Goal: Complete application form: Complete application form

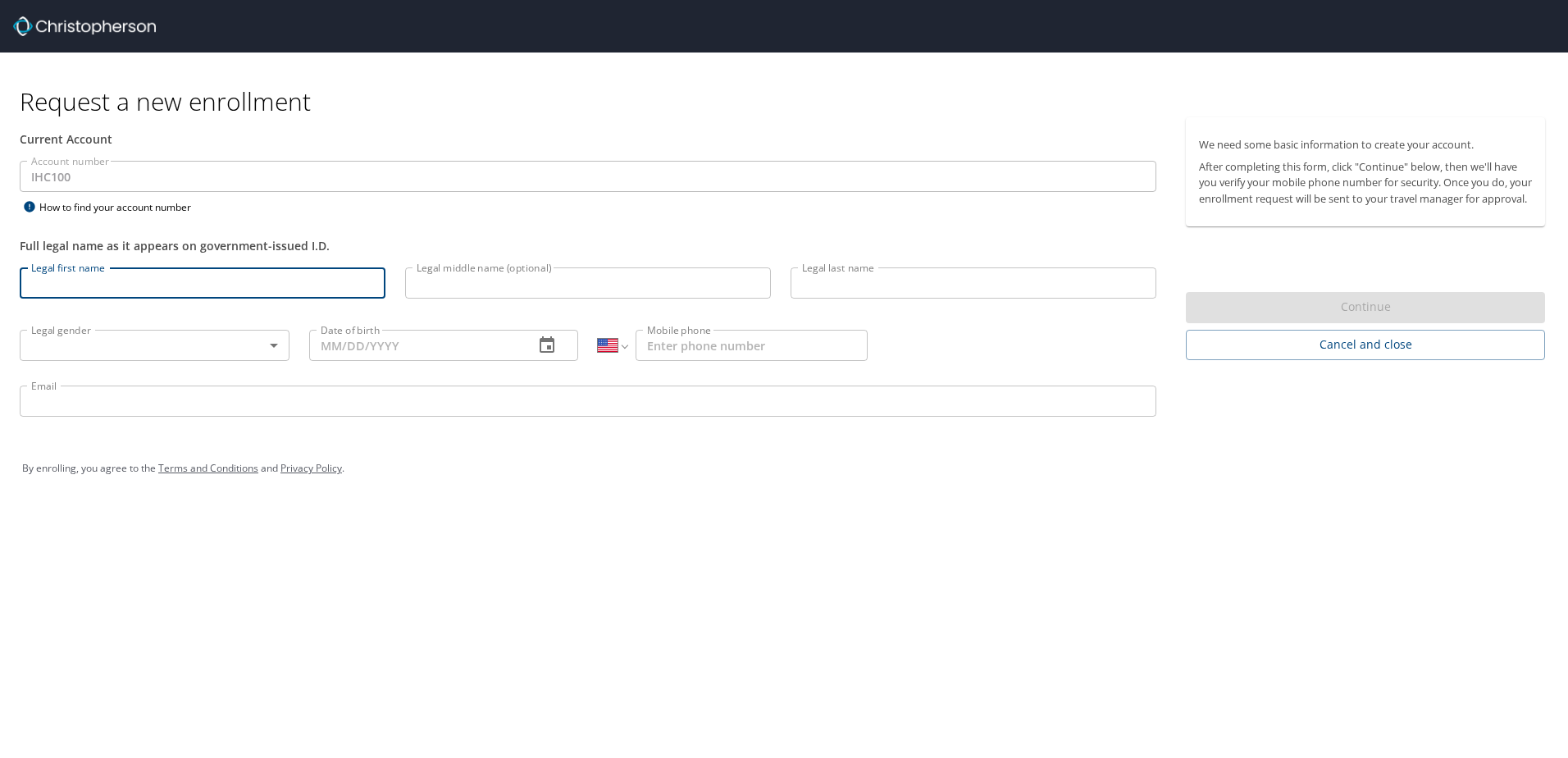
select select "US"
type input "[PERSON_NAME]"
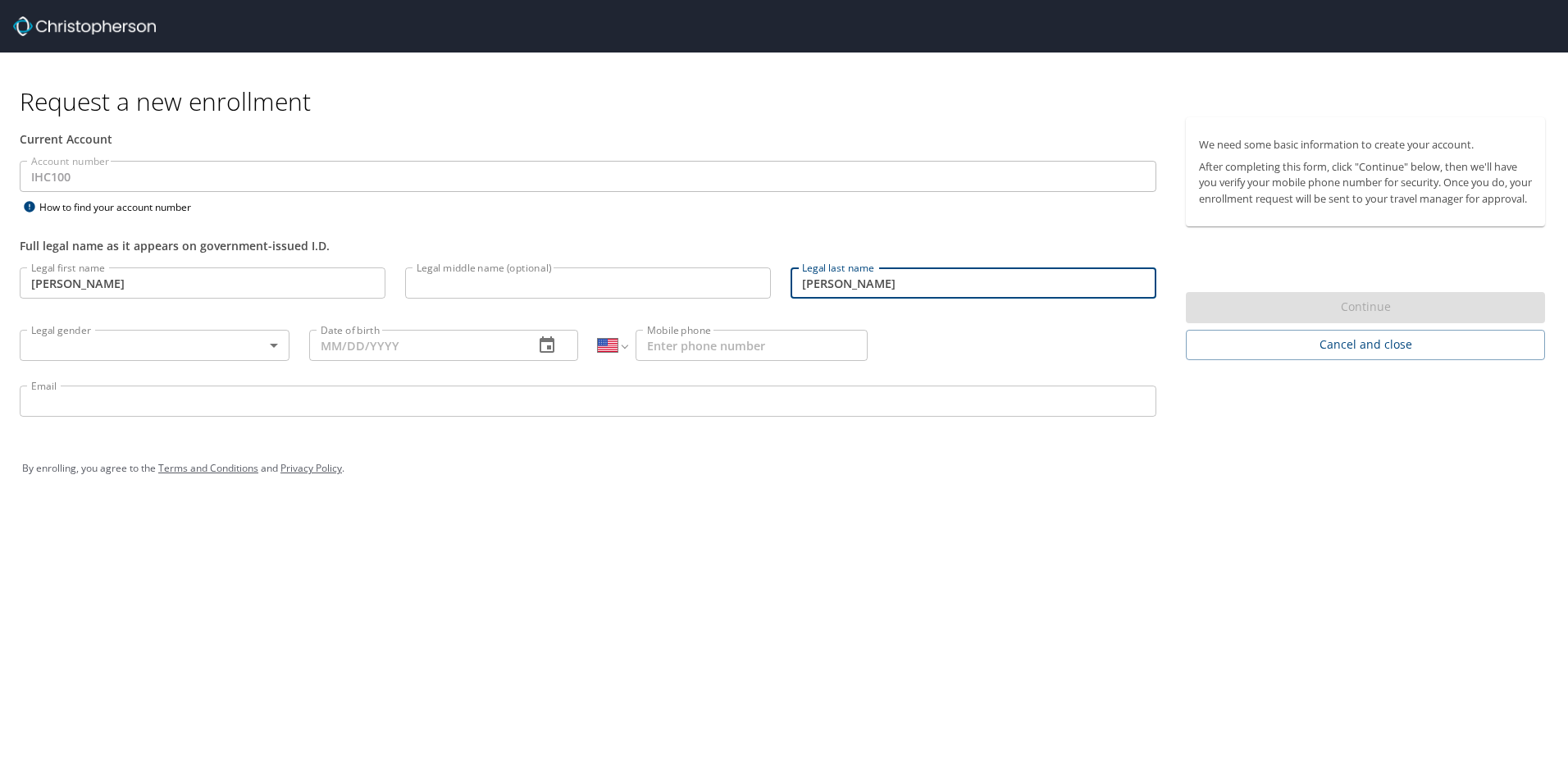
type input "[PERSON_NAME]"
click at [60, 339] on body "Request a new enrollment Current Account Account number IHC100 Account number H…" at bounding box center [784, 379] width 1568 height 758
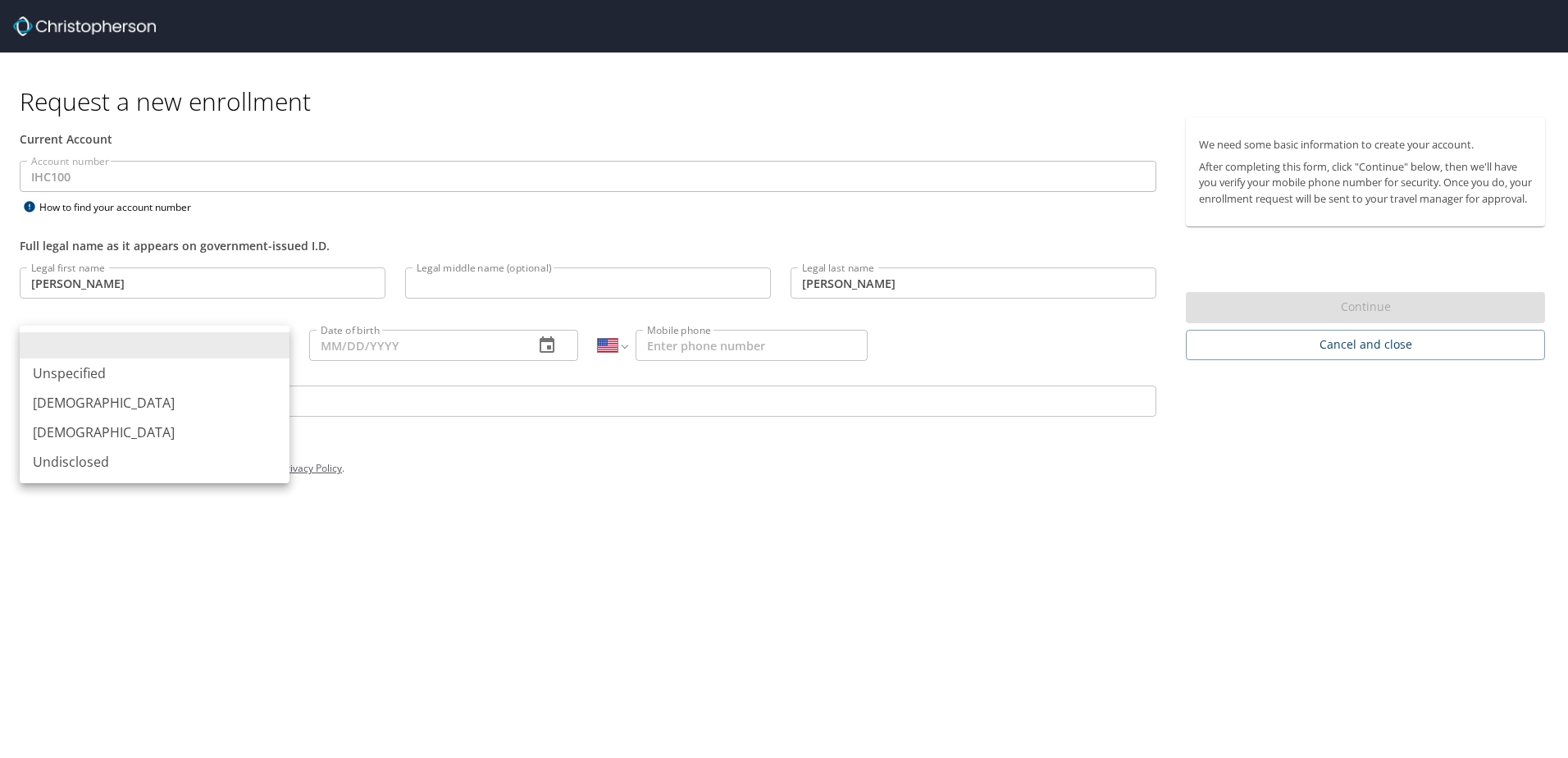
click at [233, 416] on li "[DEMOGRAPHIC_DATA]" at bounding box center [155, 402] width 270 height 29
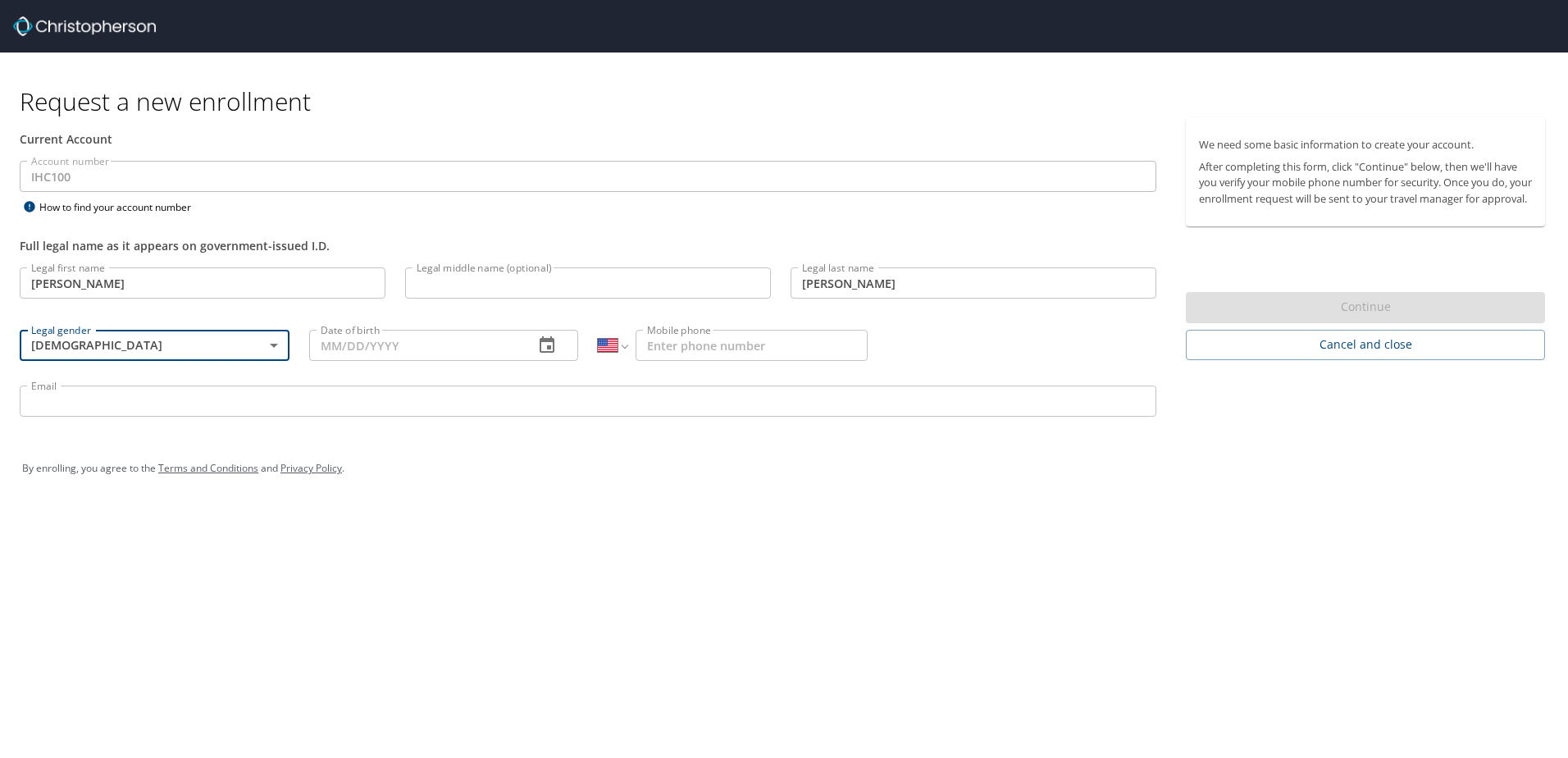
click at [213, 347] on body "Request a new enrollment Current Account Account number IHC100 Account number H…" at bounding box center [784, 379] width 1568 height 758
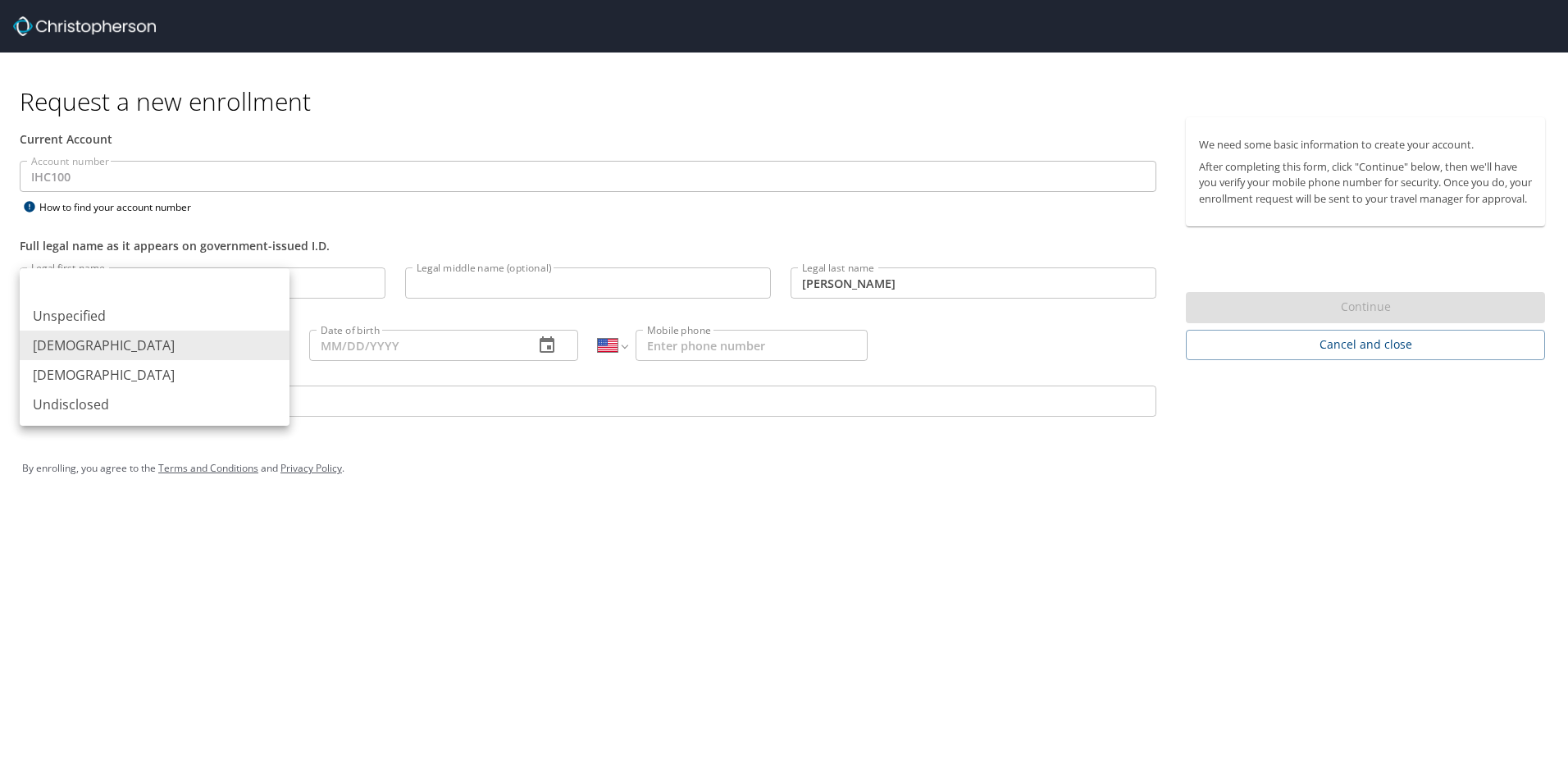
click at [214, 368] on li "[DEMOGRAPHIC_DATA]" at bounding box center [155, 375] width 270 height 29
type input "[DEMOGRAPHIC_DATA]"
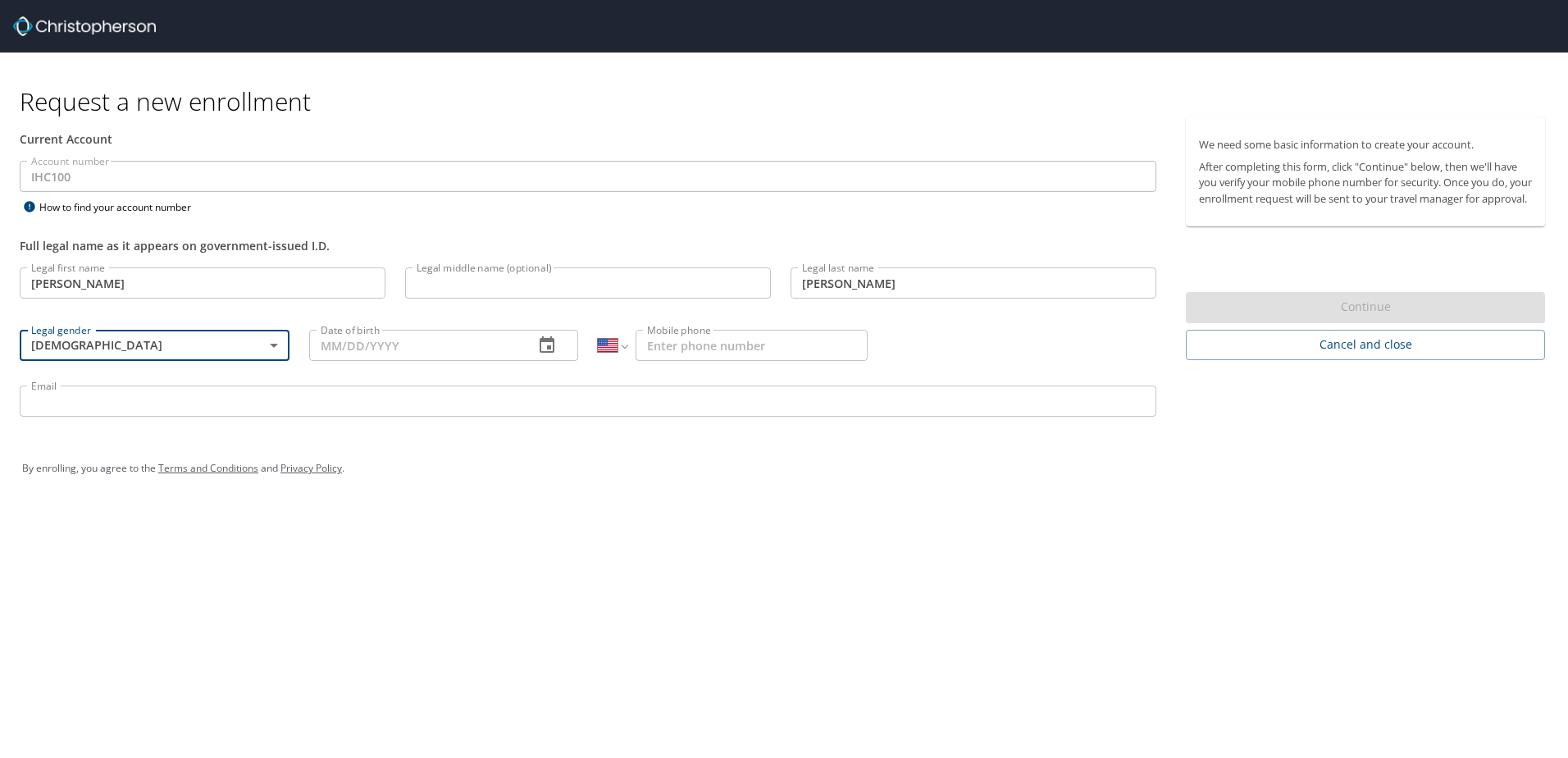
click at [418, 347] on input "Date of birth" at bounding box center [415, 346] width 212 height 31
type input "[DATE]"
click at [800, 358] on input "Mobile phone" at bounding box center [752, 346] width 232 height 31
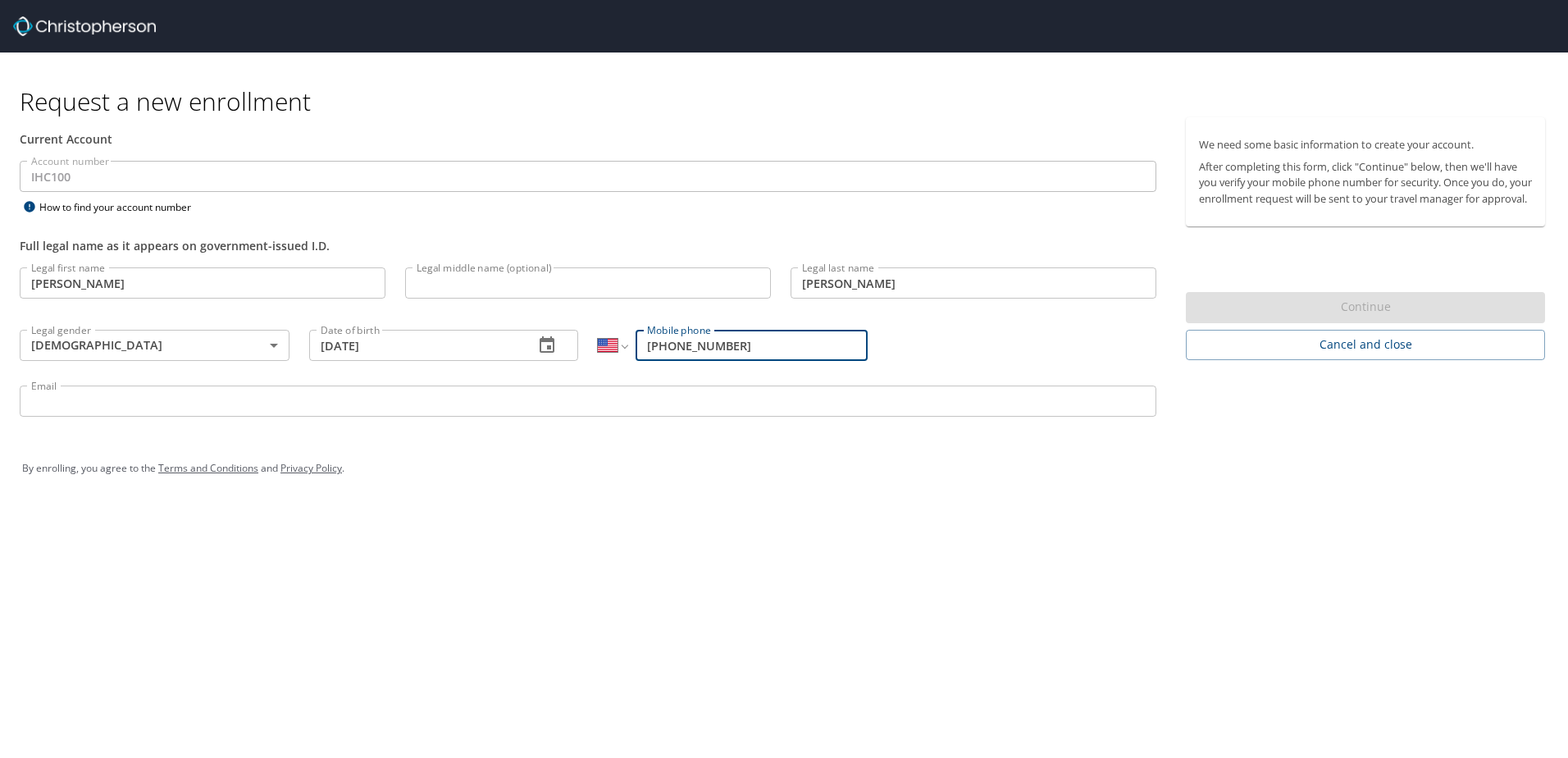
type input "[PHONE_NUMBER]"
click at [501, 406] on input "Email" at bounding box center [588, 401] width 1136 height 31
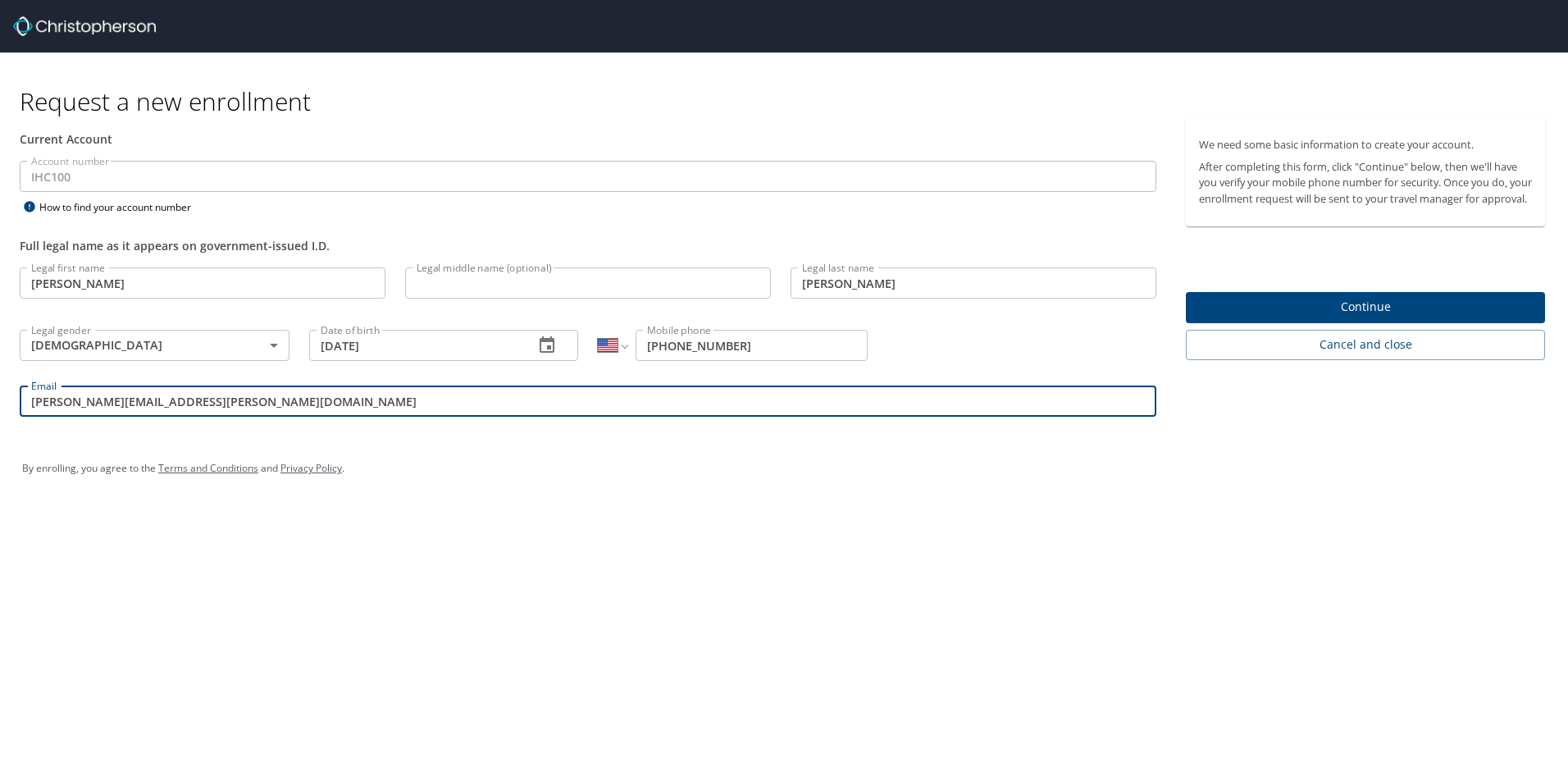
type input "[PERSON_NAME][EMAIL_ADDRESS][PERSON_NAME][DOMAIN_NAME]"
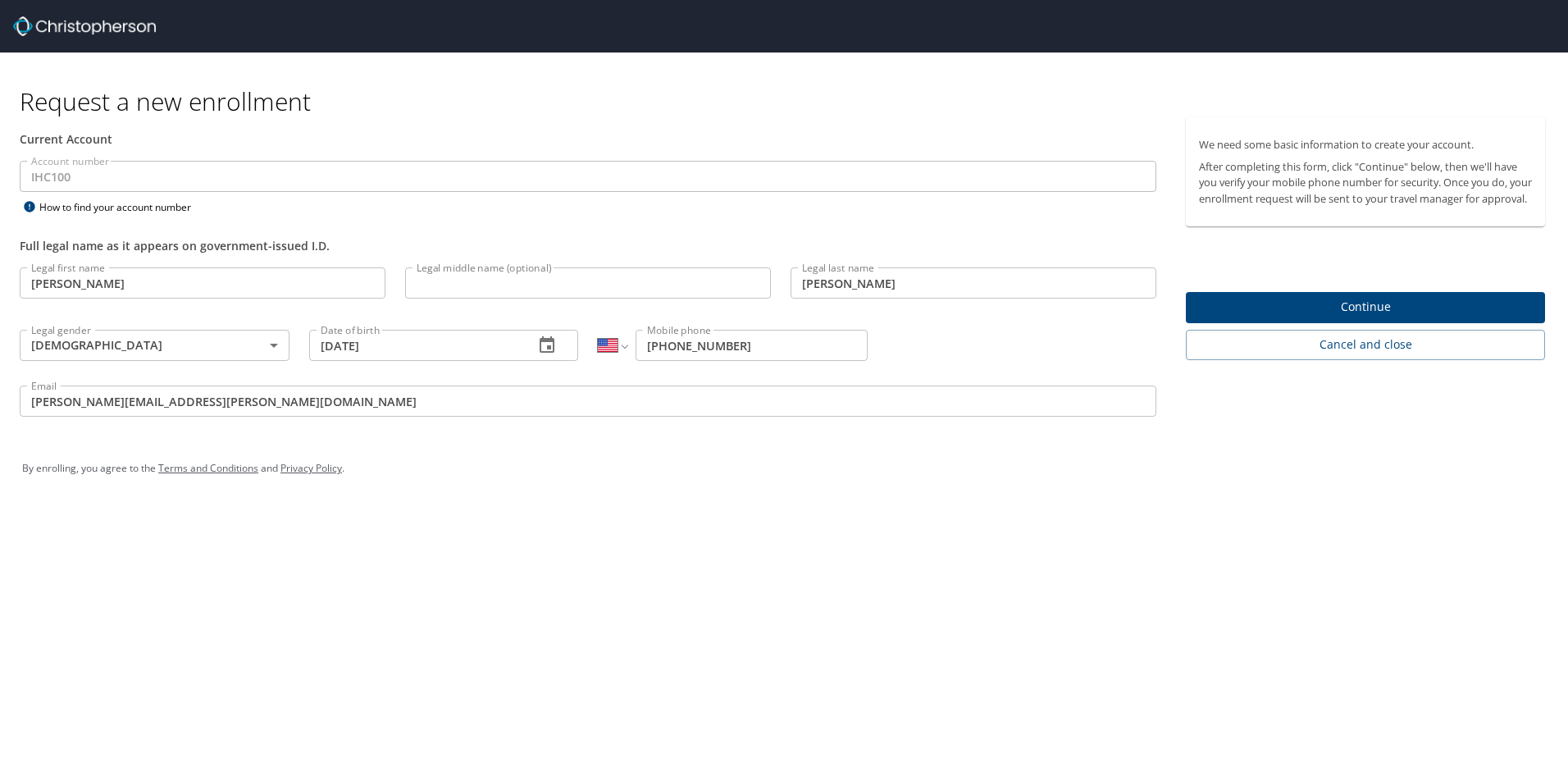
click at [1296, 317] on span "Continue" at bounding box center [1366, 307] width 333 height 20
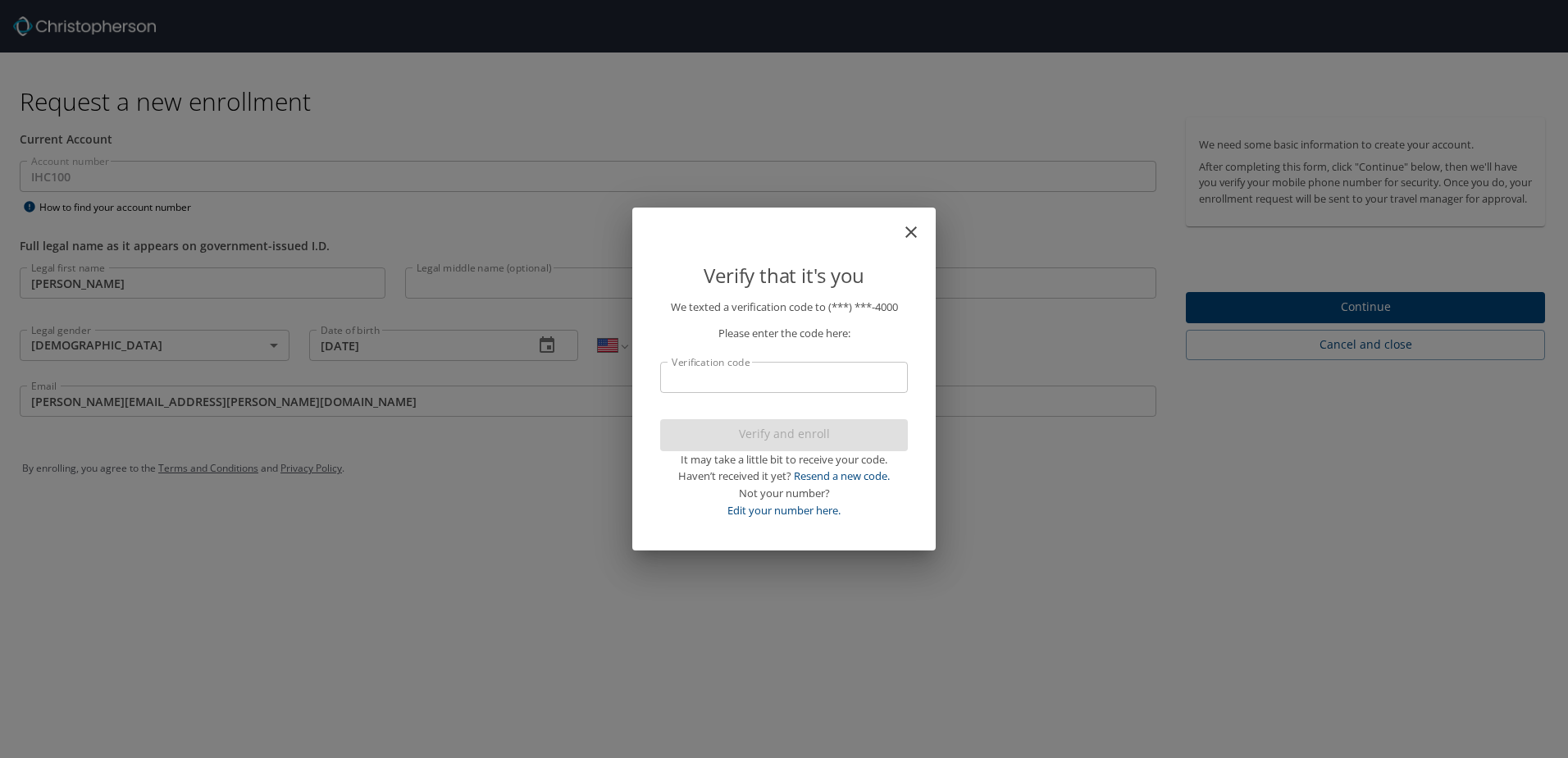
click at [777, 379] on input "Verification code" at bounding box center [784, 378] width 248 height 31
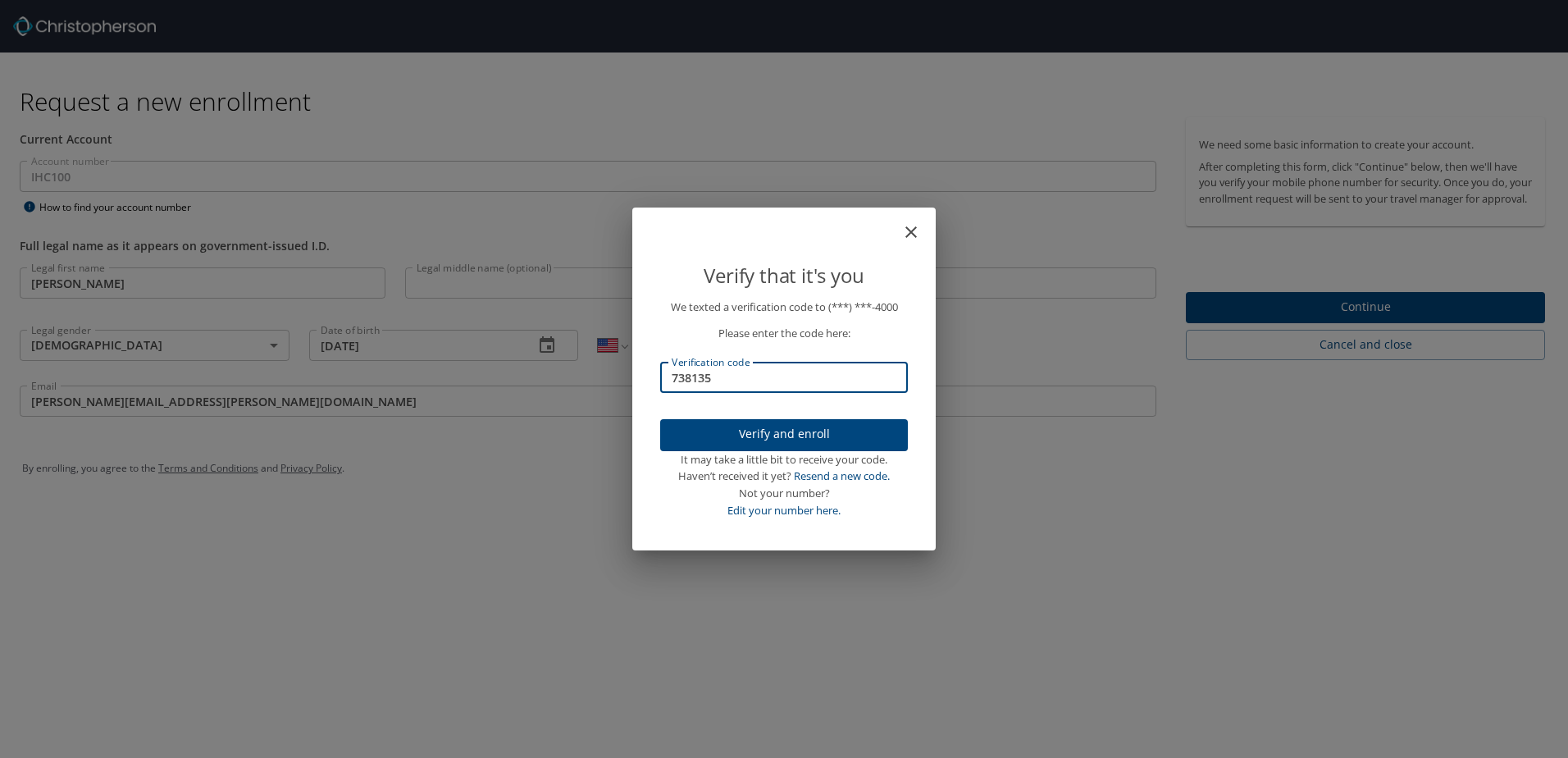
type input "738135"
click at [784, 436] on span "Verify and enroll" at bounding box center [784, 434] width 221 height 20
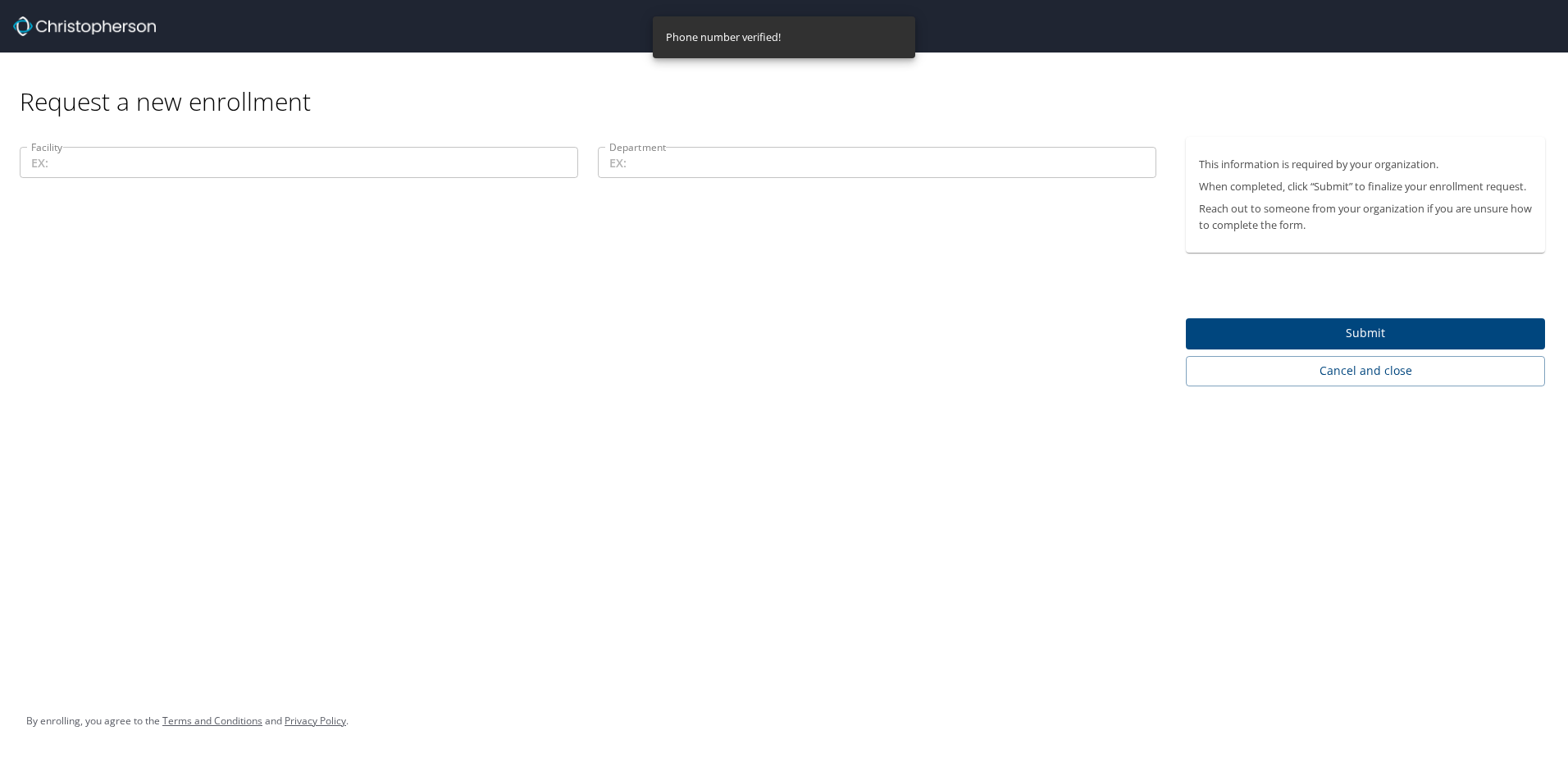
click at [431, 177] on input "Facility" at bounding box center [299, 163] width 559 height 31
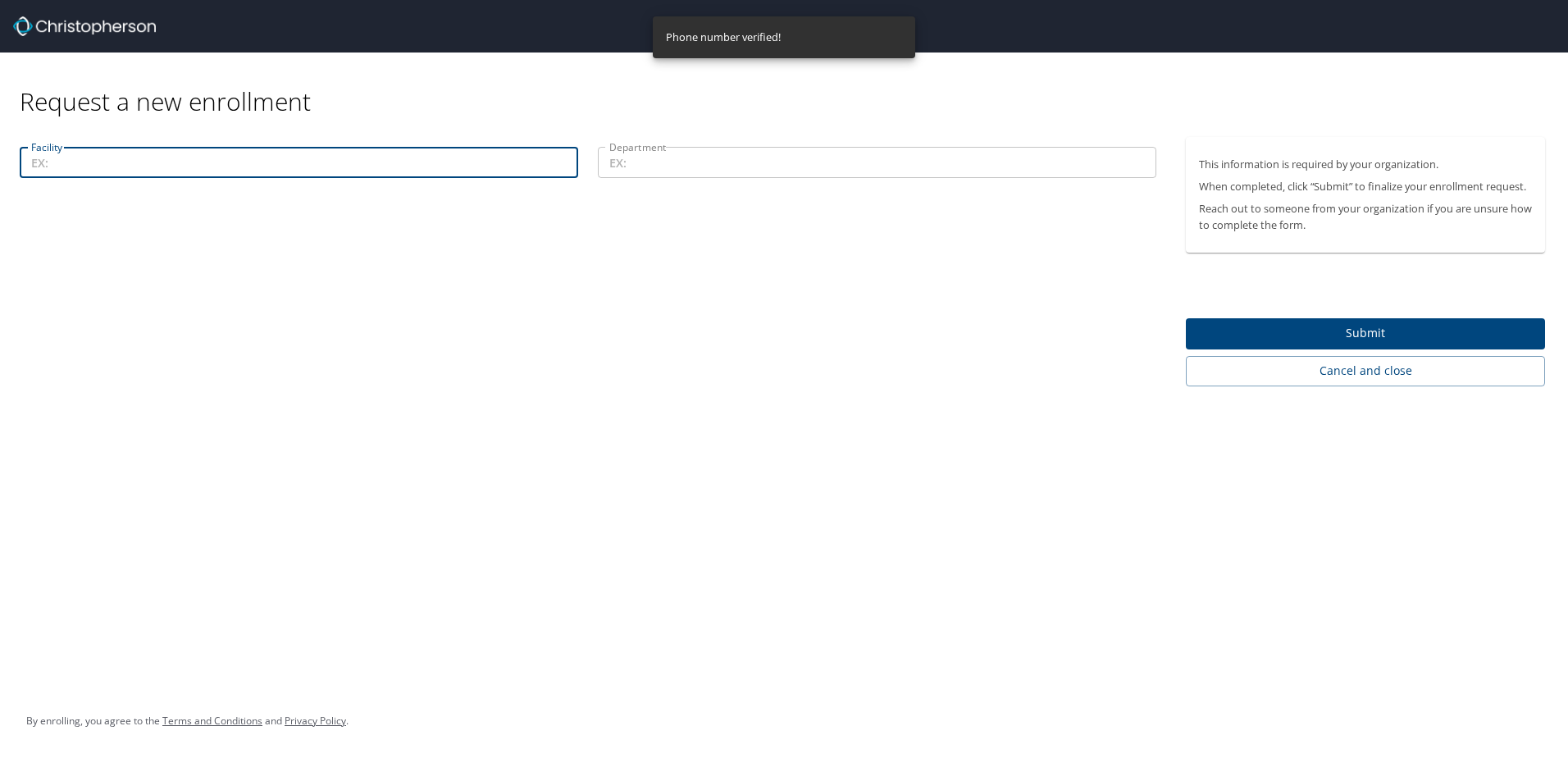
type input "P"
type input "Intermountain Health"
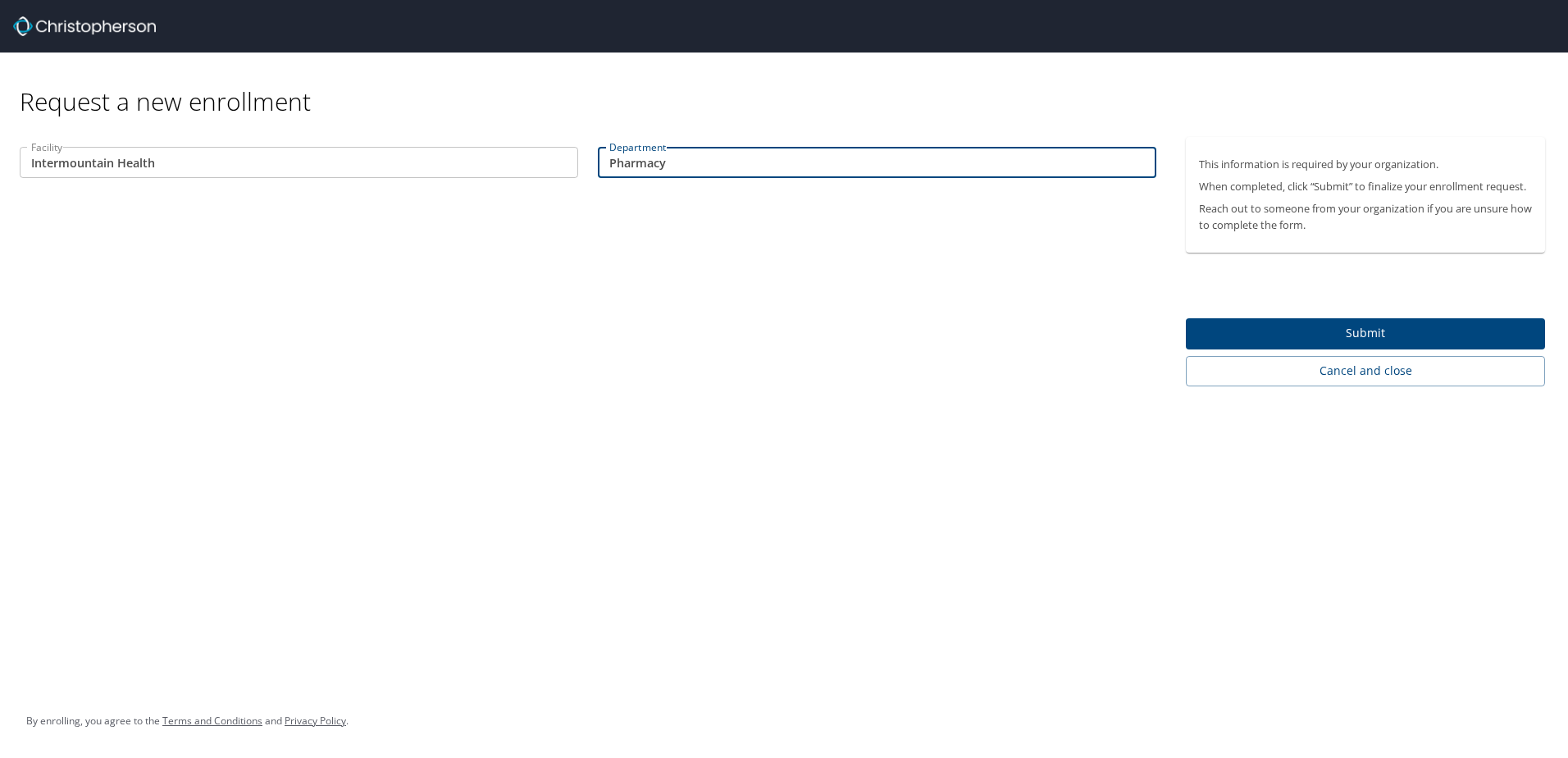
type input "Pharmacy"
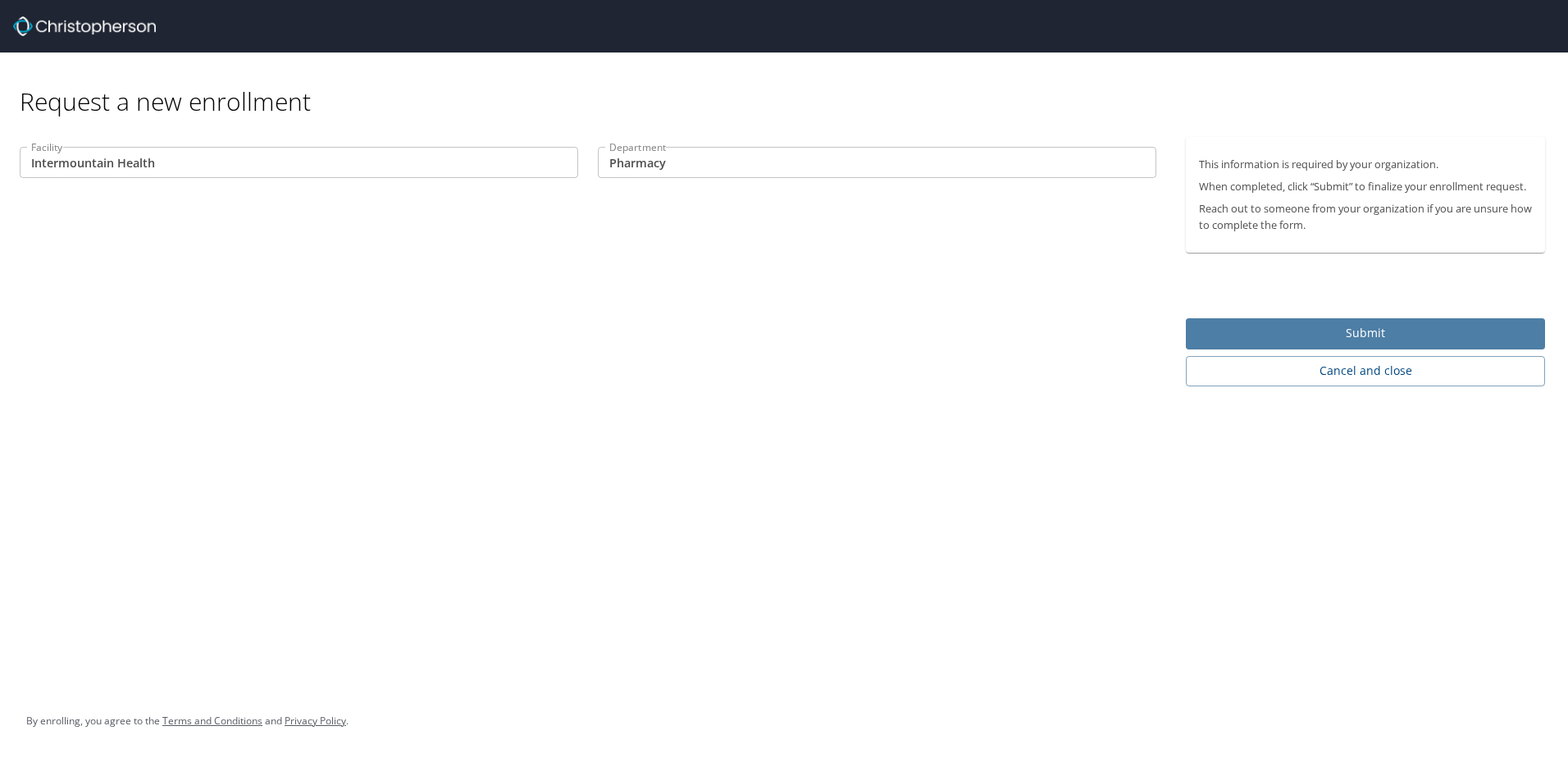
click at [1256, 325] on span "Submit" at bounding box center [1366, 333] width 333 height 20
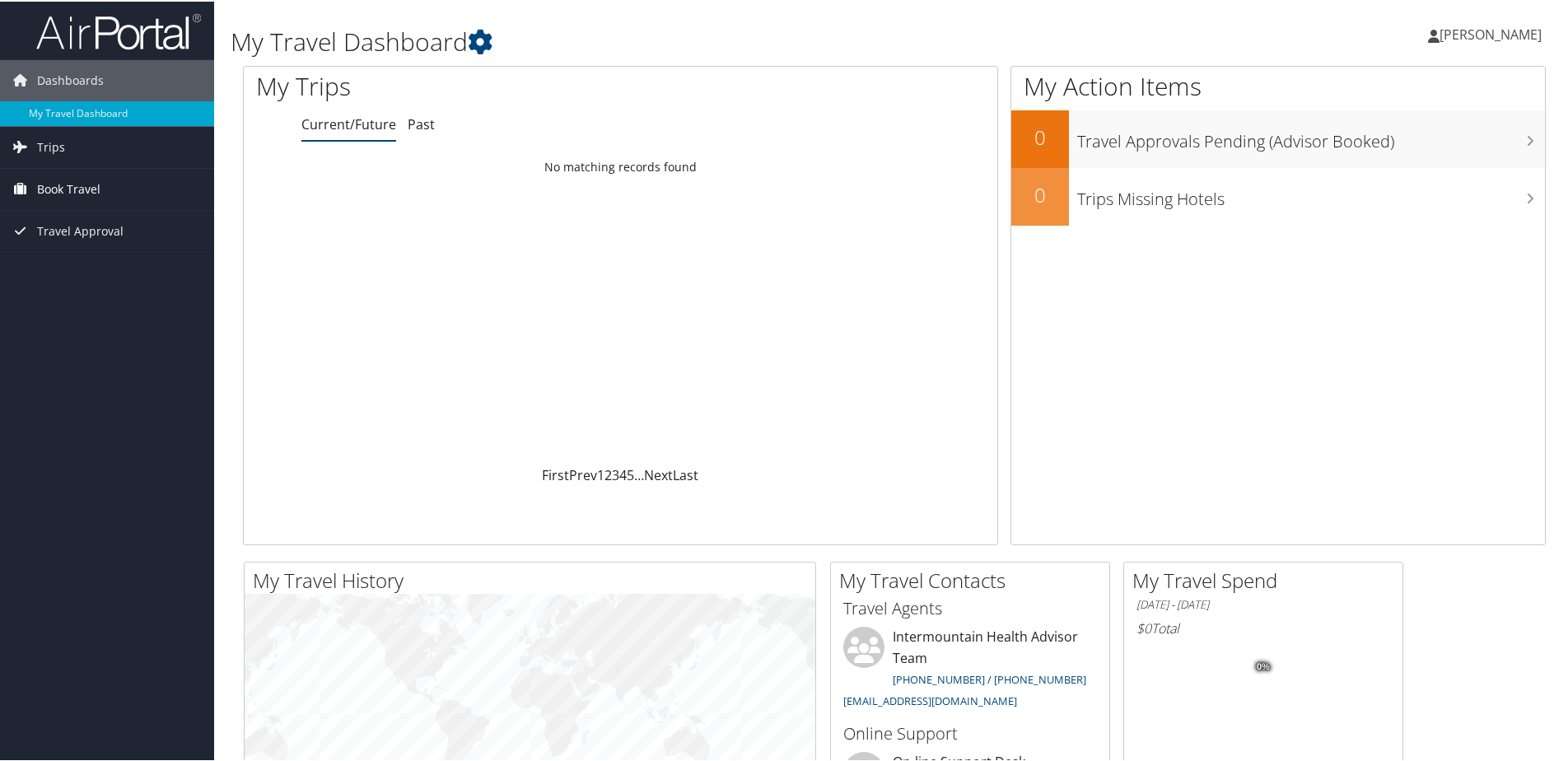
click at [43, 188] on span "Book Travel" at bounding box center [68, 187] width 63 height 41
click at [105, 274] on link "Book/Manage Online Trips" at bounding box center [106, 270] width 214 height 25
